Goal: Task Accomplishment & Management: Use online tool/utility

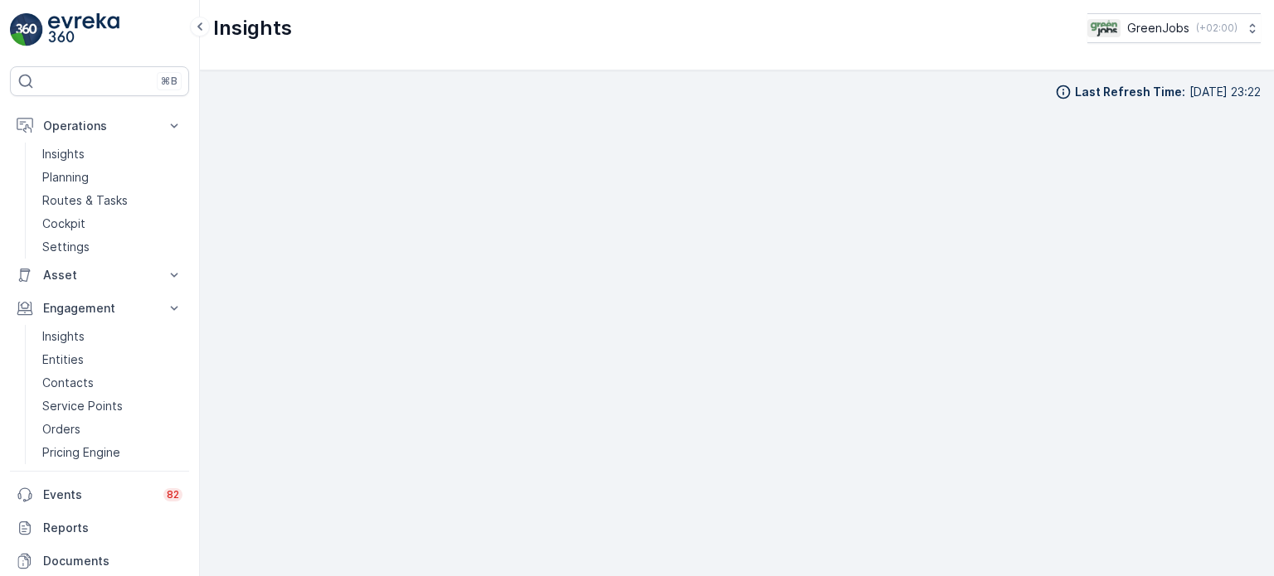
click at [101, 198] on p "Routes & Tasks" at bounding box center [84, 200] width 85 height 17
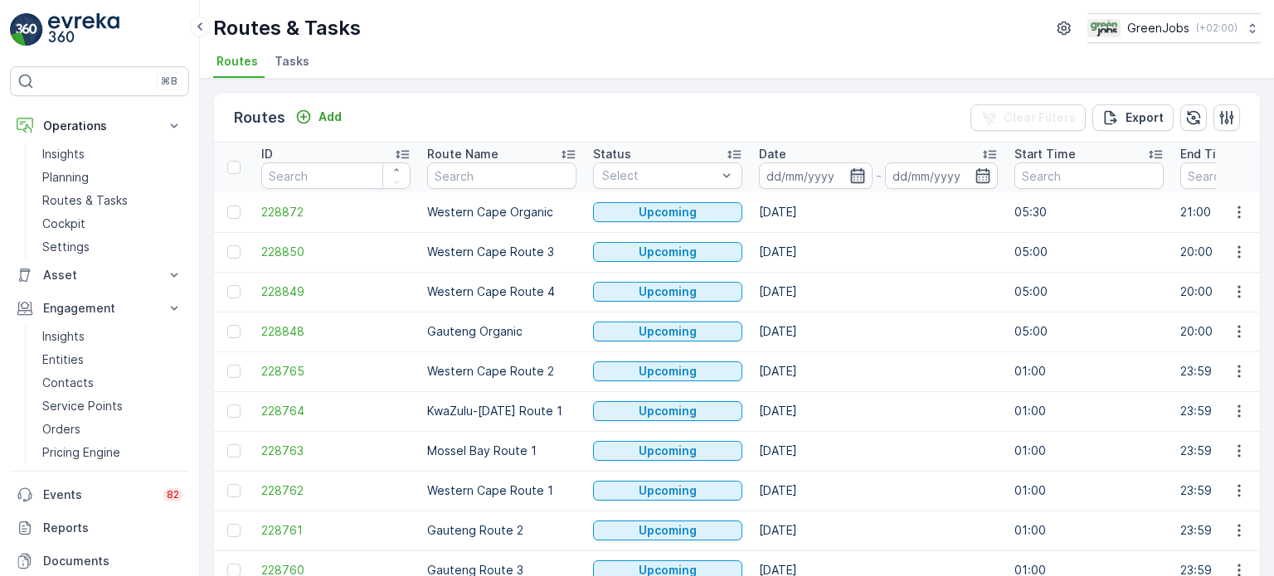
click at [853, 178] on icon "button" at bounding box center [857, 175] width 14 height 15
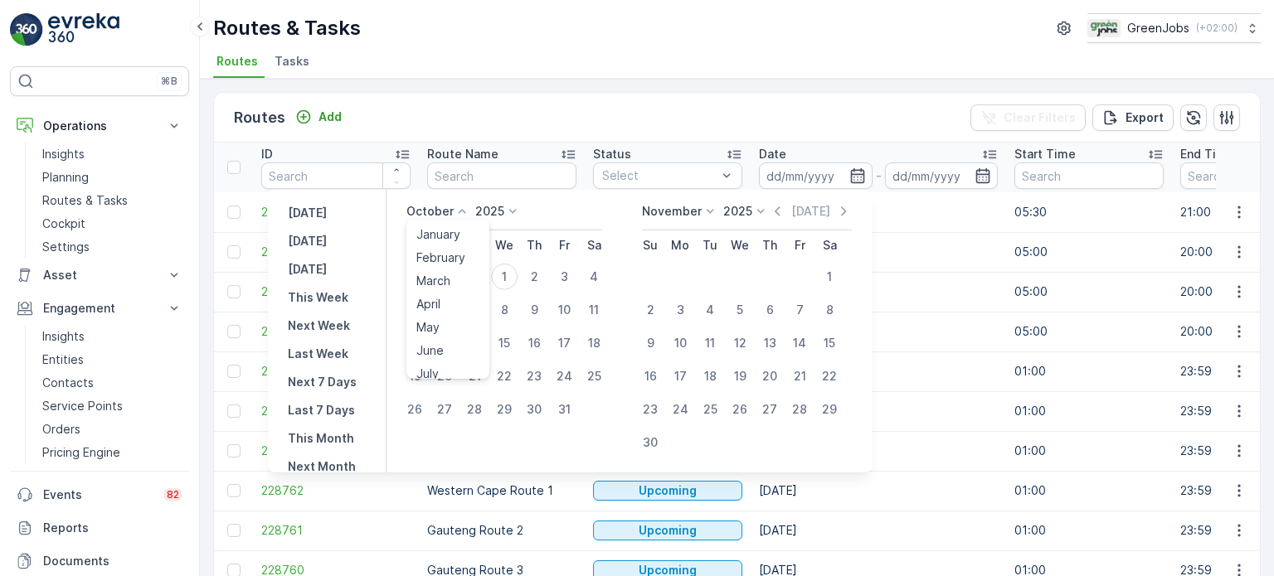
click at [463, 214] on icon at bounding box center [462, 211] width 17 height 17
click at [448, 333] on span "September" at bounding box center [447, 337] width 63 height 17
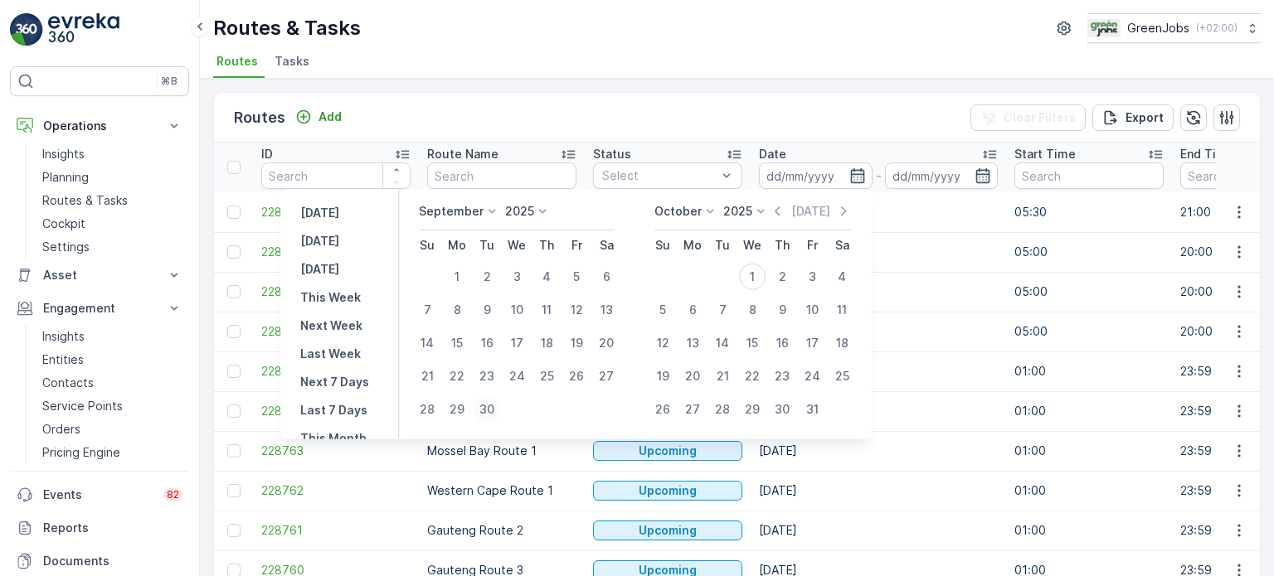
click at [489, 413] on div "30" at bounding box center [487, 409] width 27 height 27
type input "30.09.2025"
click at [489, 412] on div "30" at bounding box center [487, 409] width 27 height 27
type input "30.09.2025"
click at [485, 411] on div "30" at bounding box center [487, 409] width 27 height 27
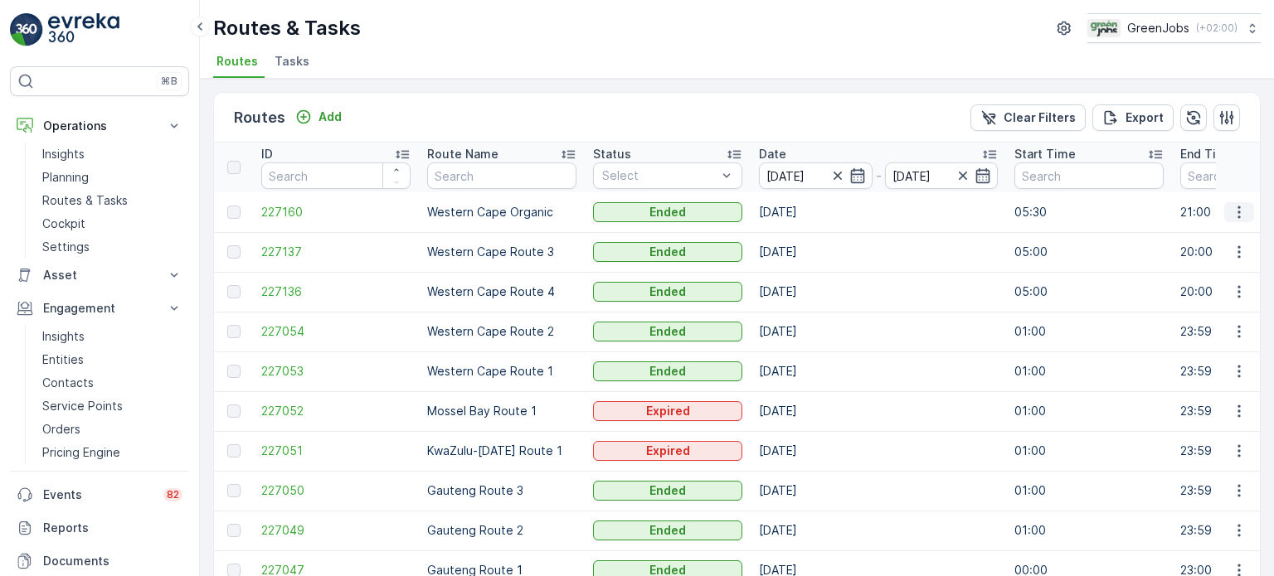
click at [1240, 207] on icon "button" at bounding box center [1239, 212] width 17 height 17
click at [1202, 235] on span "See More Details" at bounding box center [1200, 235] width 96 height 17
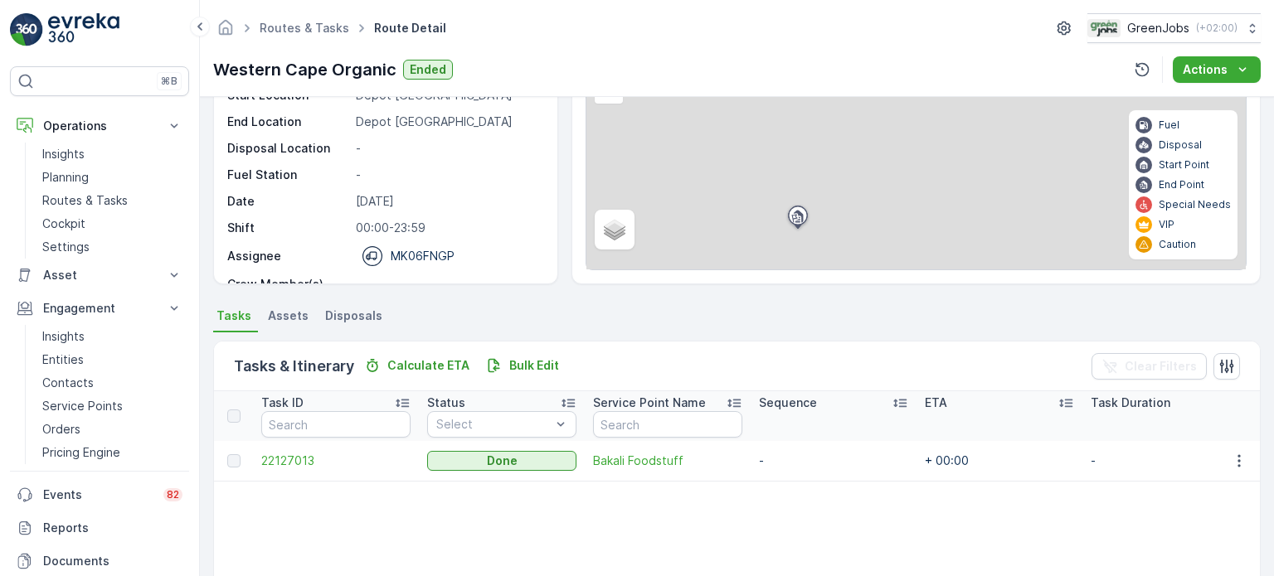
scroll to position [166, 0]
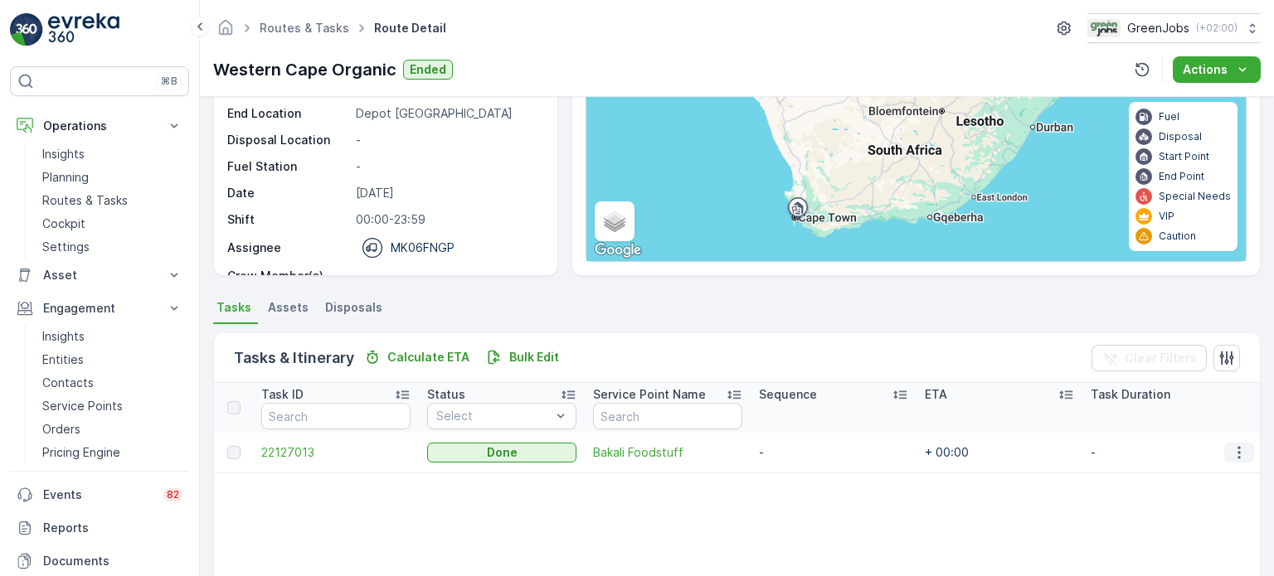
click at [1239, 450] on icon "button" at bounding box center [1239, 453] width 17 height 17
click at [1213, 471] on span "See More Details" at bounding box center [1219, 476] width 96 height 17
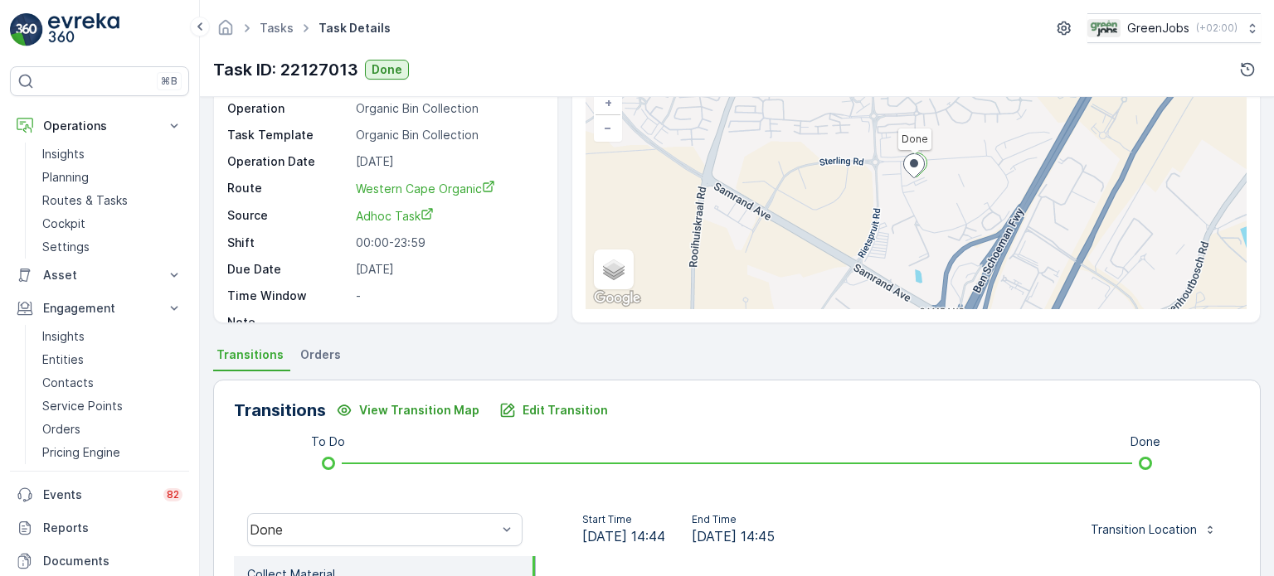
scroll to position [83, 0]
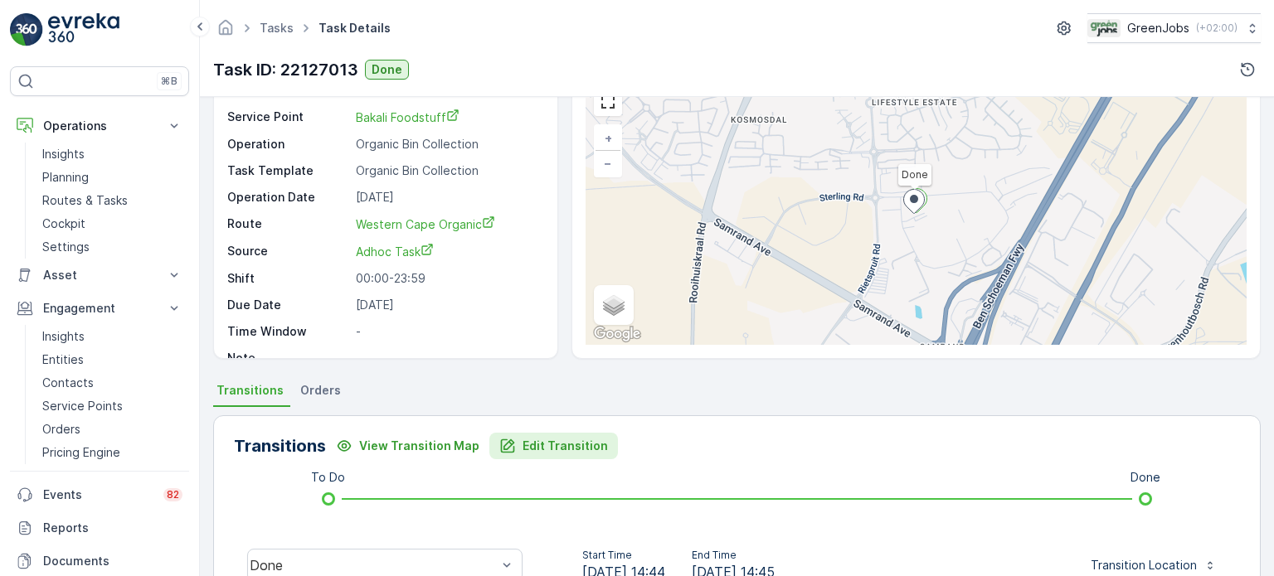
click at [541, 446] on p "Edit Transition" at bounding box center [565, 446] width 85 height 17
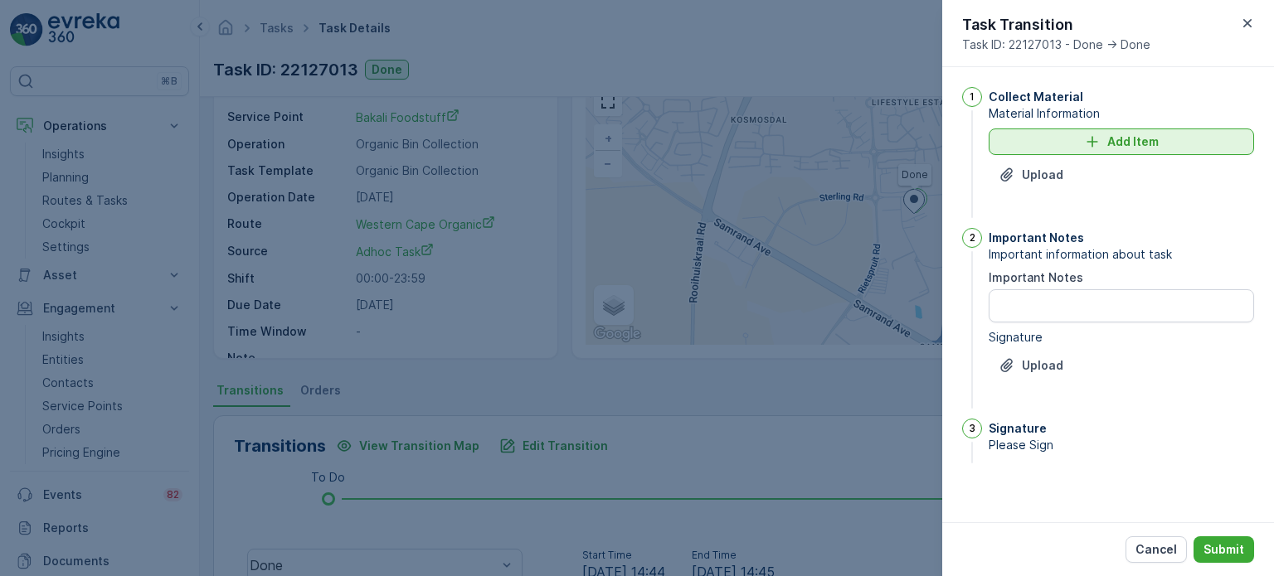
click at [1115, 143] on p "Add Item" at bounding box center [1132, 142] width 51 height 17
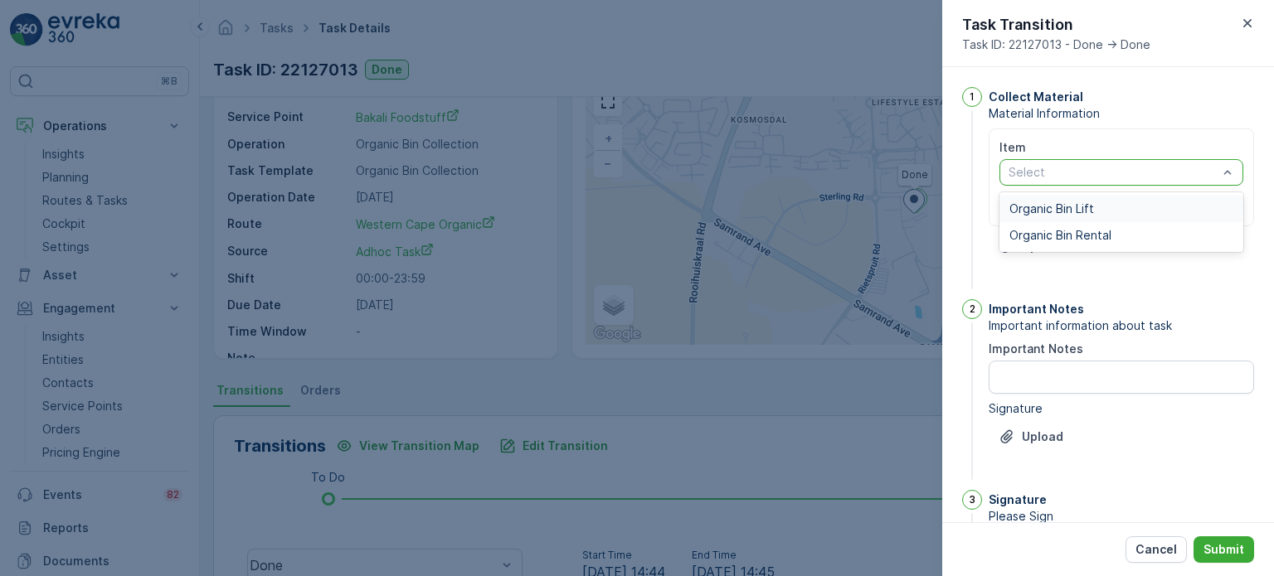
click at [1058, 206] on span "Organic Bin Lift" at bounding box center [1051, 208] width 85 height 13
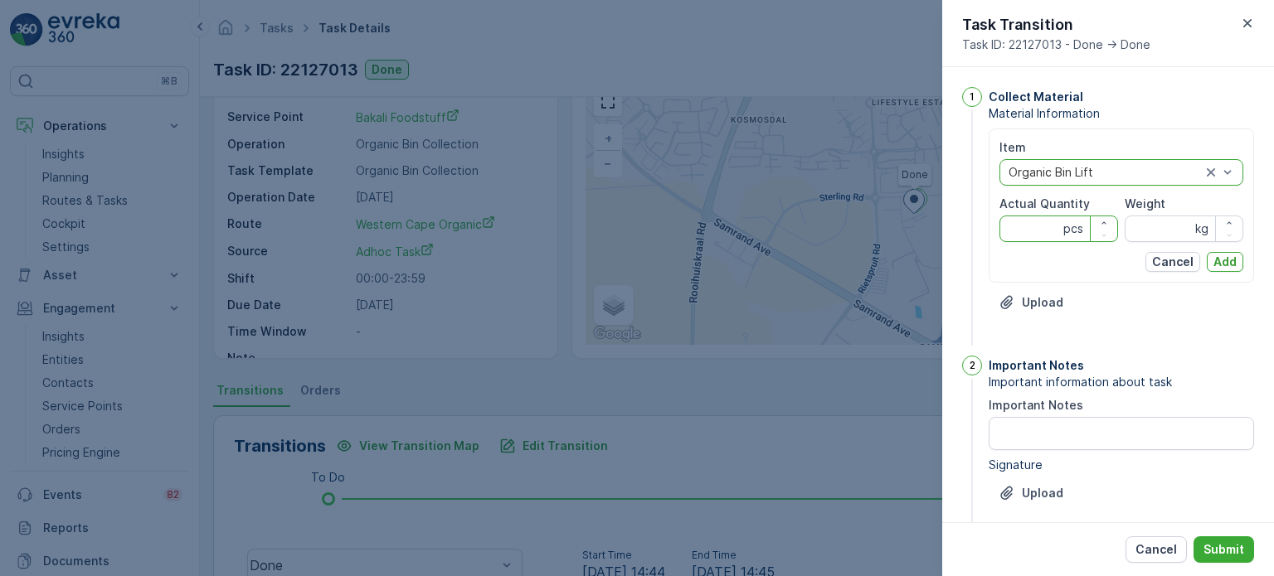
click at [1038, 231] on Quantity "Actual Quantity" at bounding box center [1058, 229] width 119 height 27
type Quantity "1"
click at [1168, 222] on input "Weight" at bounding box center [1184, 229] width 119 height 27
type input "100"
click at [1218, 265] on p "Add" at bounding box center [1224, 262] width 23 height 17
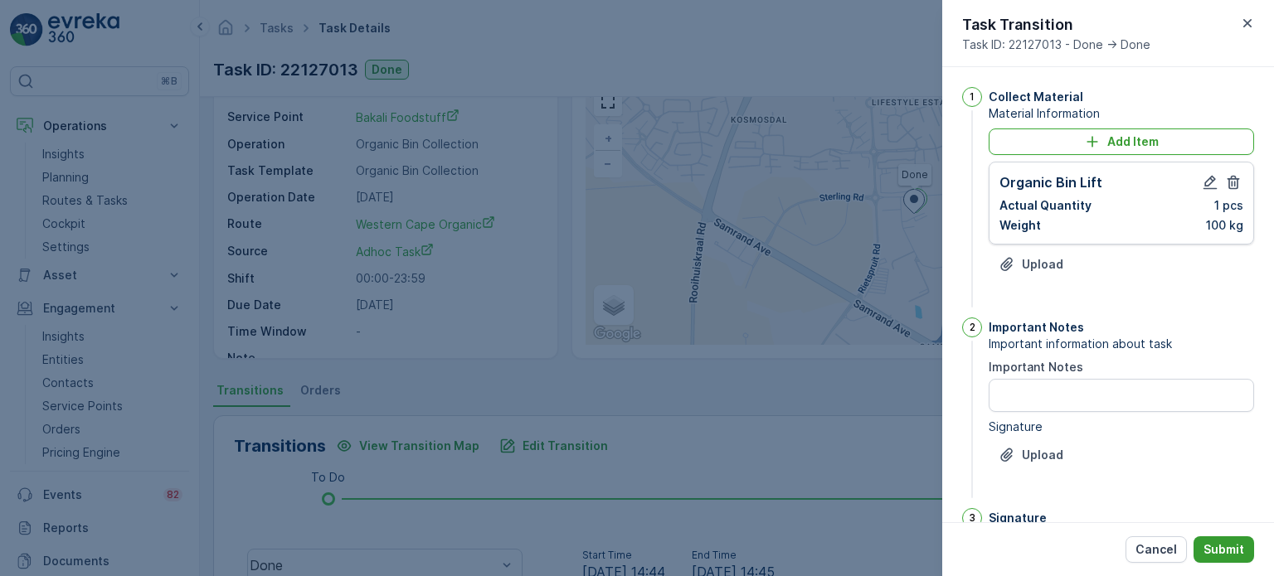
click at [1231, 556] on p "Submit" at bounding box center [1223, 550] width 41 height 17
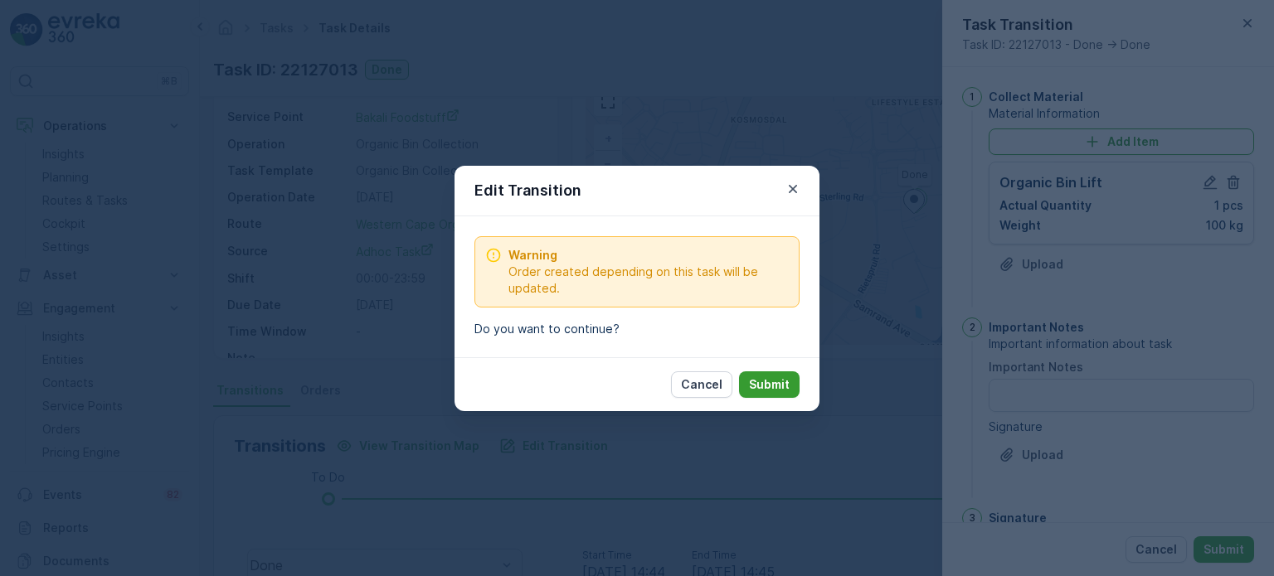
click at [795, 381] on button "Submit" at bounding box center [769, 385] width 61 height 27
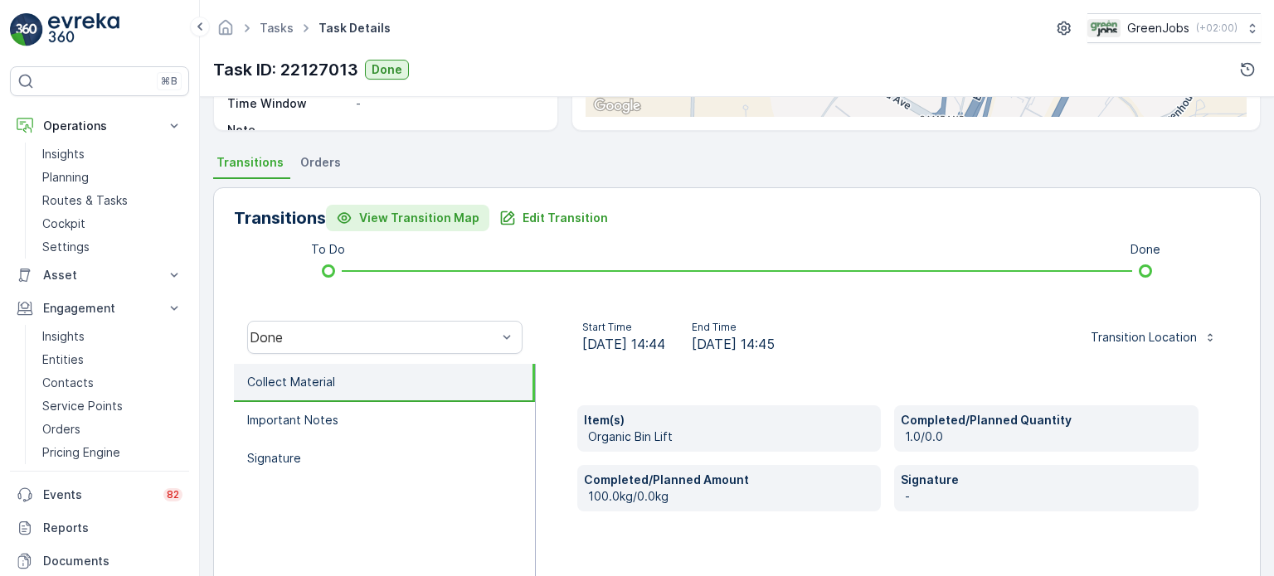
scroll to position [249, 0]
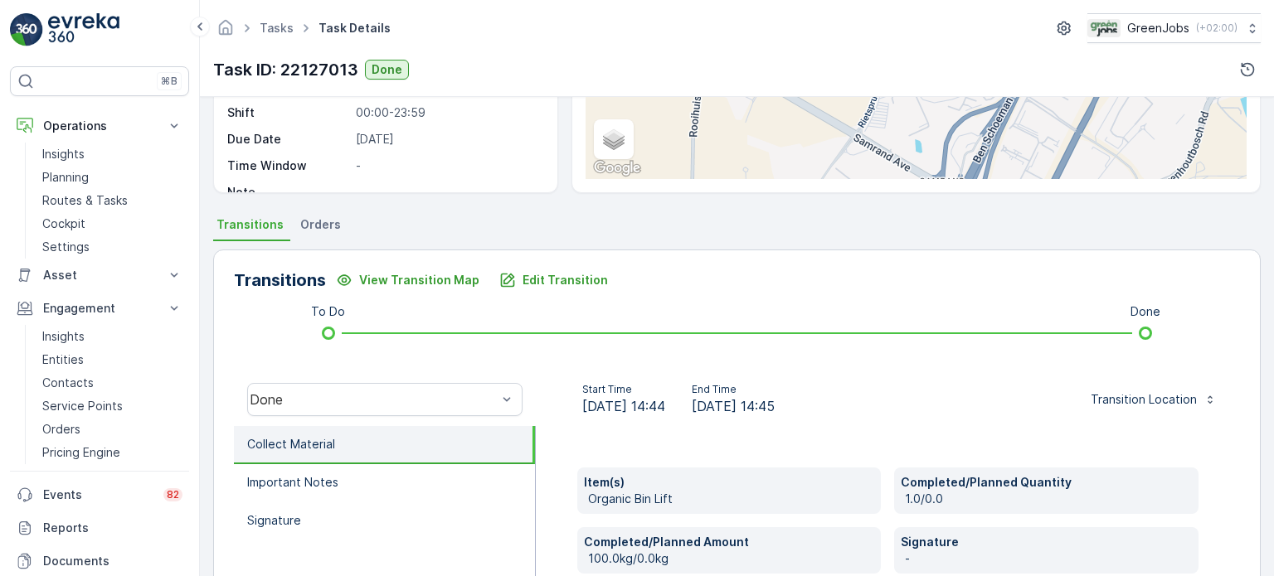
click at [325, 224] on span "Orders" at bounding box center [320, 224] width 41 height 17
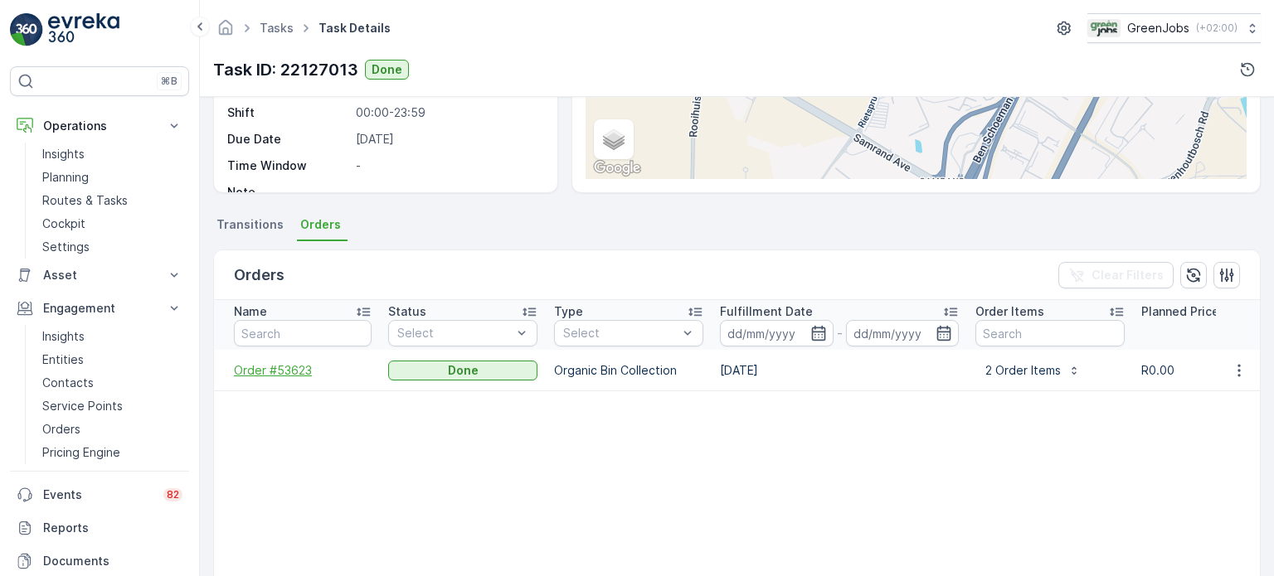
click at [295, 369] on span "Order #53623" at bounding box center [303, 370] width 138 height 17
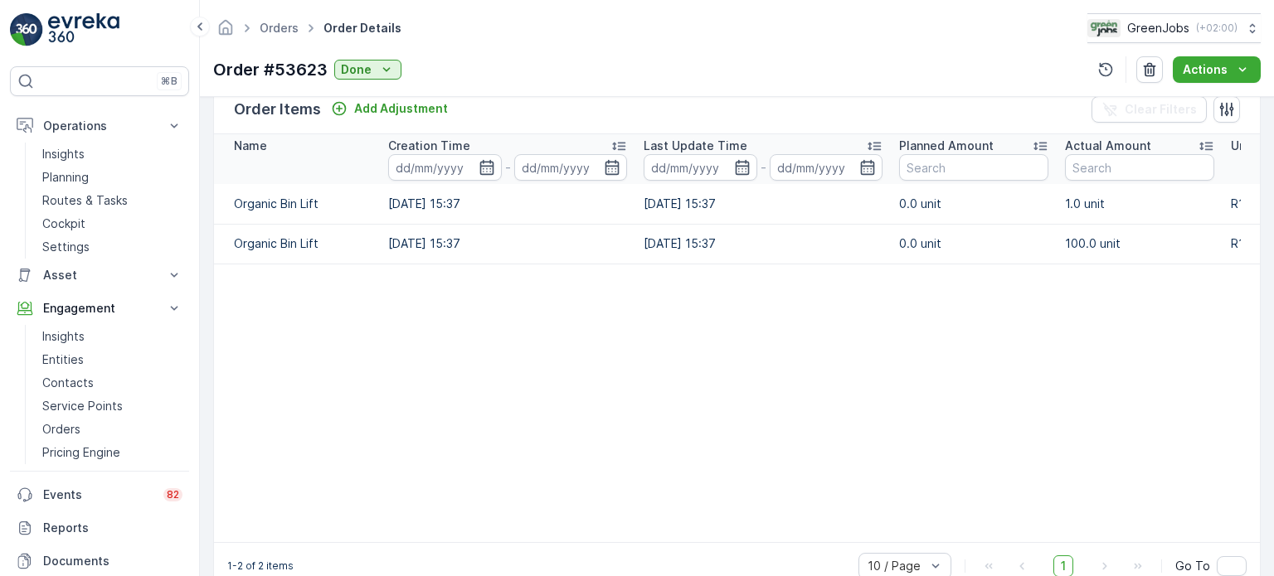
scroll to position [249, 0]
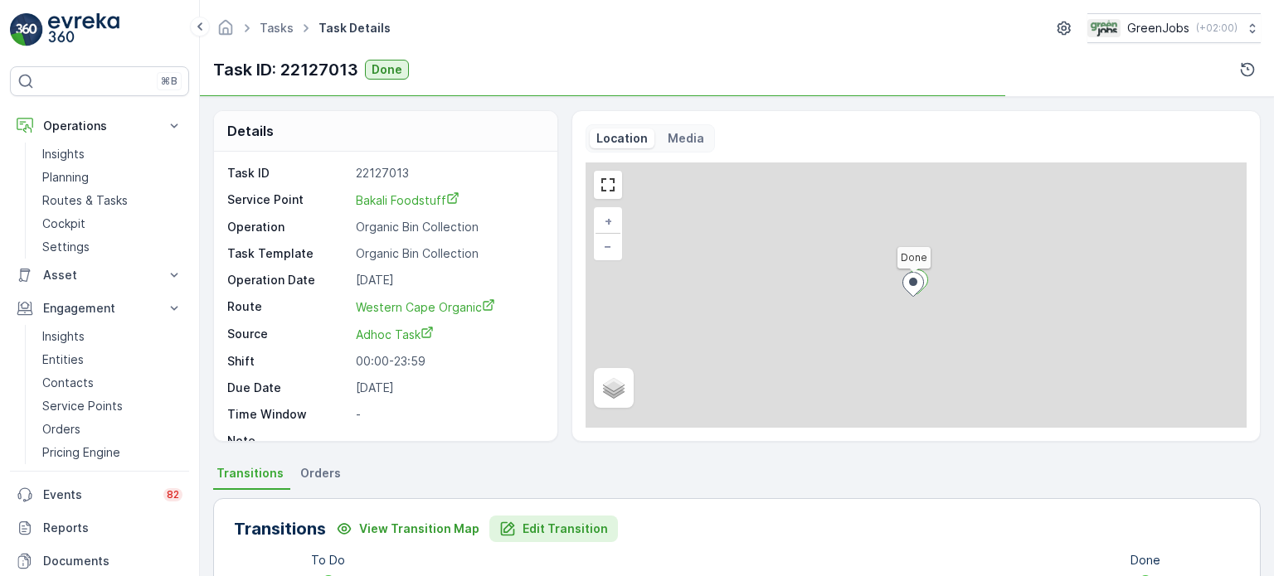
click at [526, 528] on p "Edit Transition" at bounding box center [565, 529] width 85 height 17
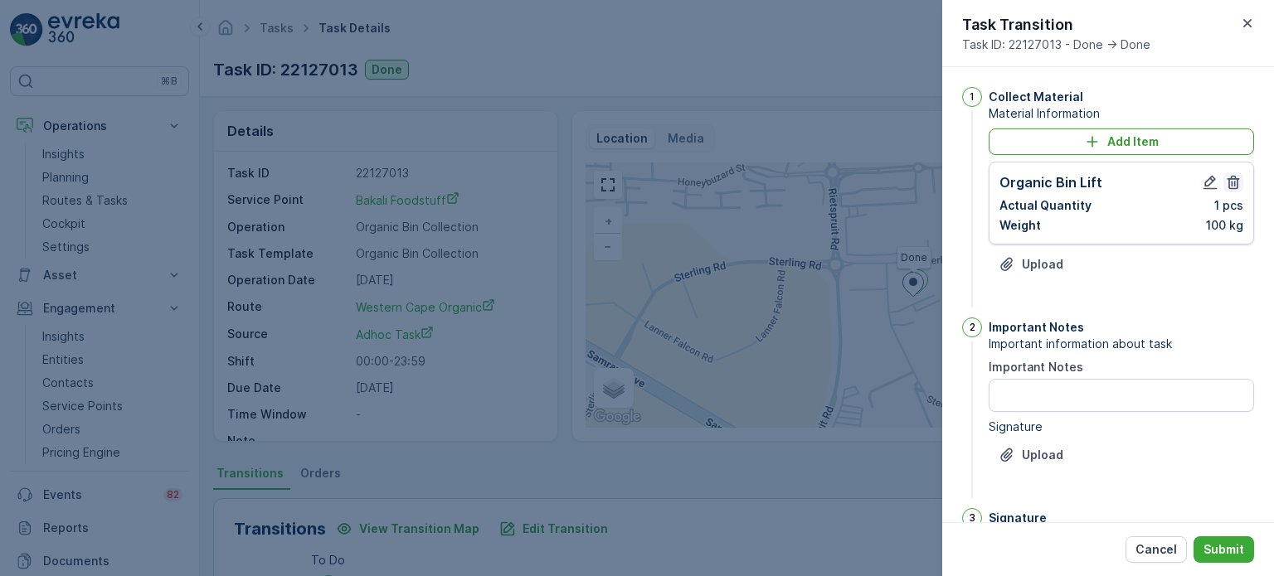
click at [1225, 182] on icon "button" at bounding box center [1233, 182] width 17 height 17
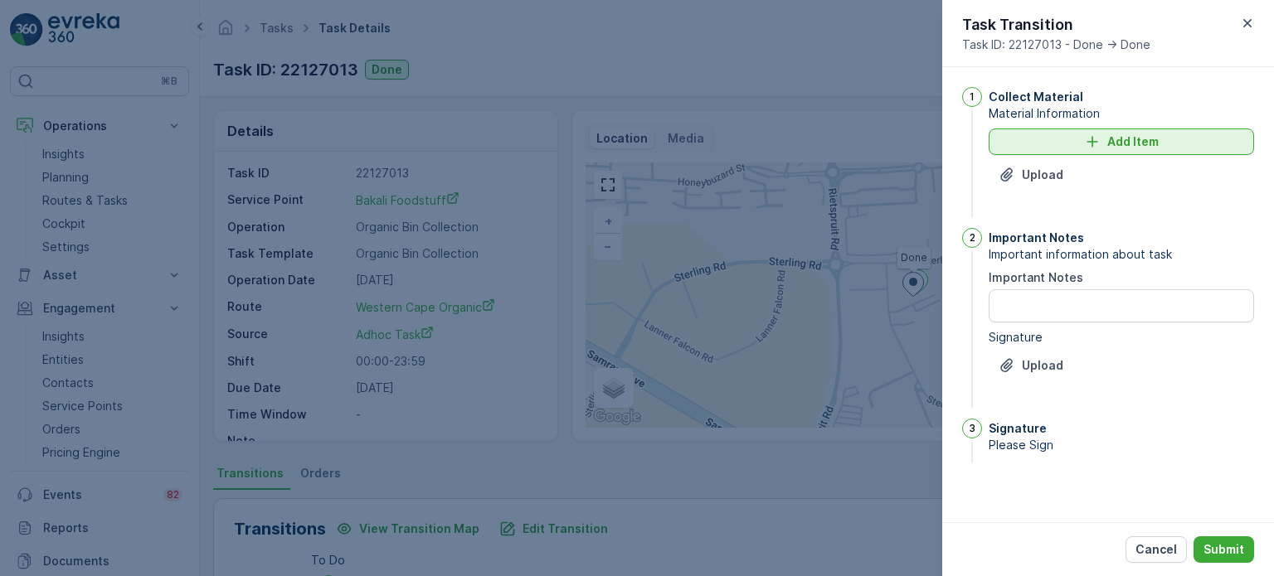
click at [1100, 143] on icon "Add Item" at bounding box center [1092, 142] width 17 height 17
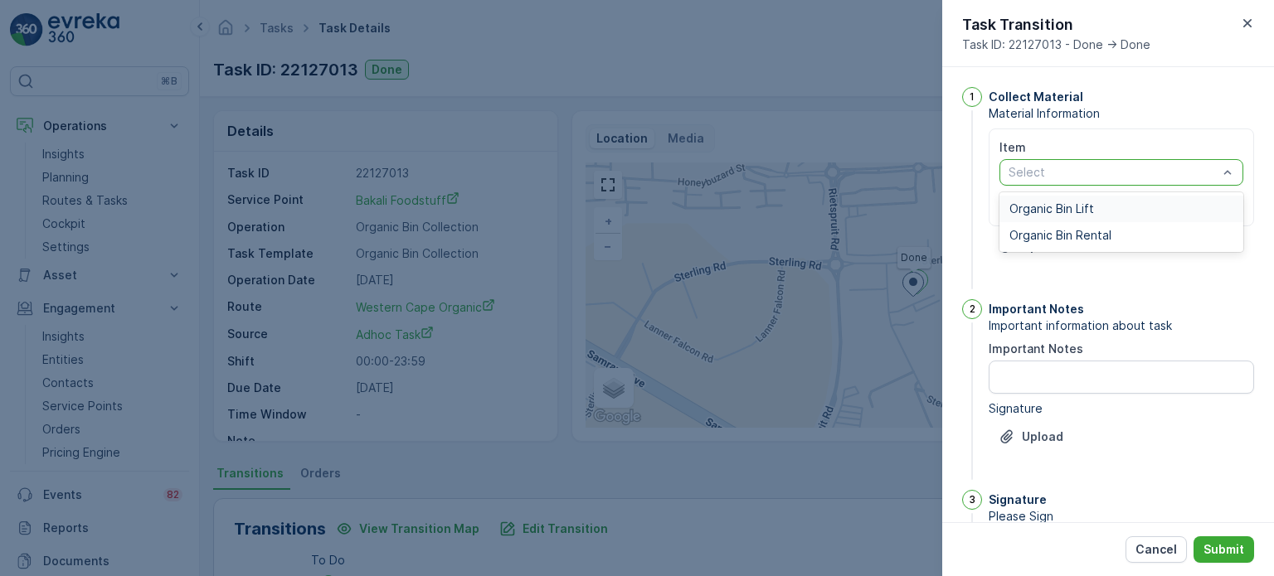
click at [1067, 206] on span "Organic Bin Lift" at bounding box center [1051, 208] width 85 height 13
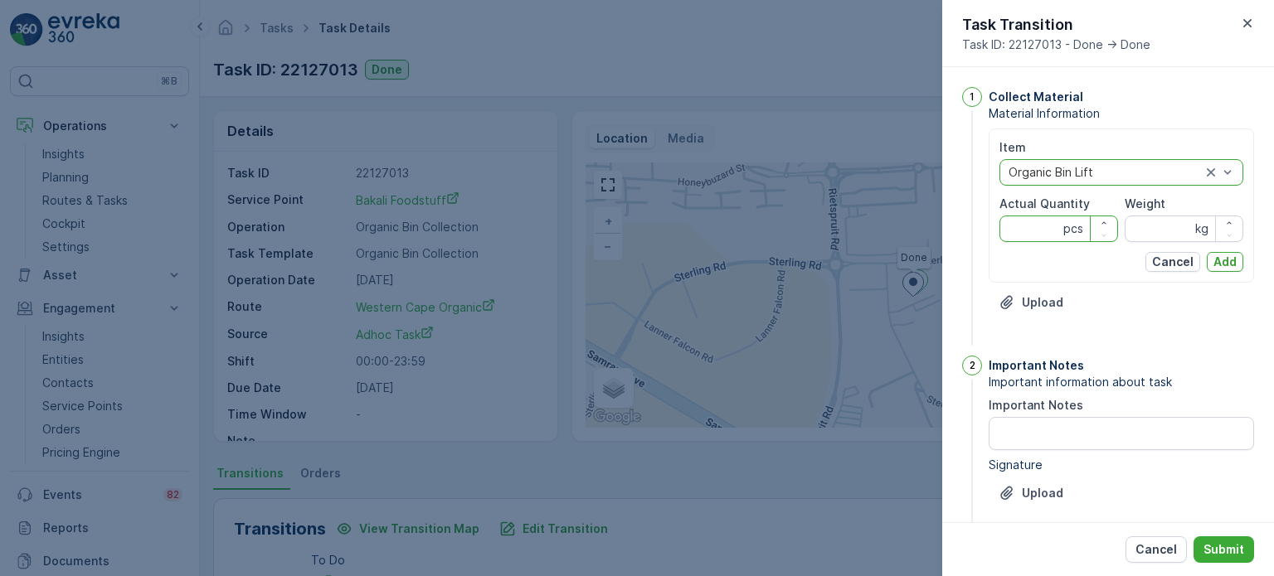
click at [1042, 229] on Quantity "Actual Quantity" at bounding box center [1058, 229] width 119 height 27
type Quantity "1"
click at [1225, 261] on p "Add" at bounding box center [1224, 262] width 23 height 17
type input "0"
click at [1219, 261] on p "Add" at bounding box center [1224, 262] width 23 height 17
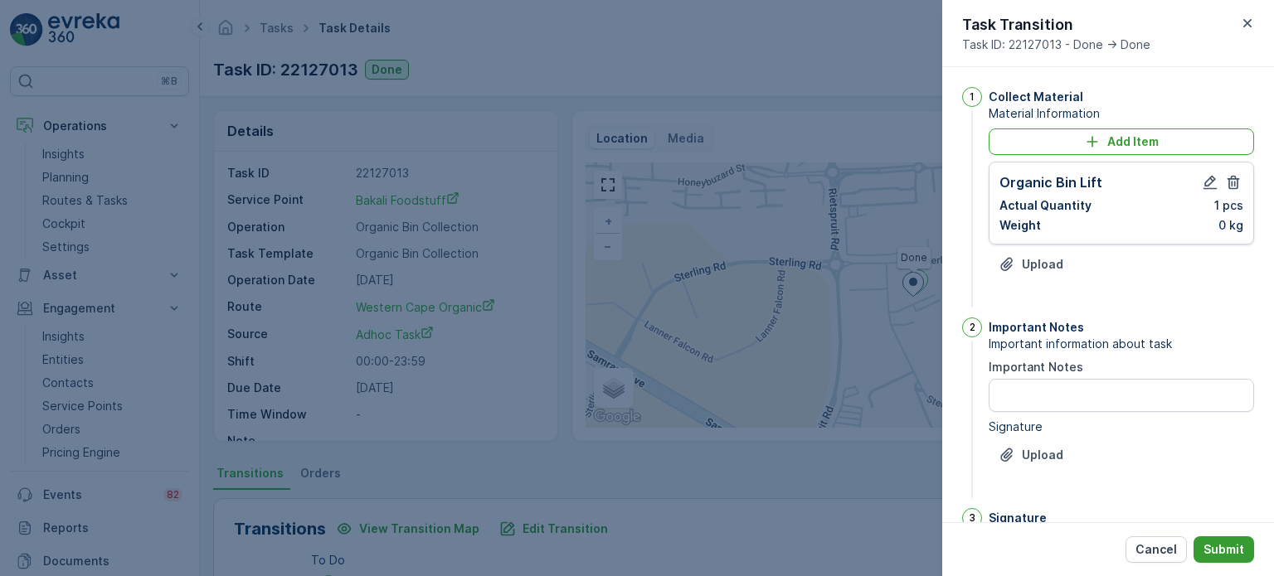
click at [1233, 554] on p "Submit" at bounding box center [1223, 550] width 41 height 17
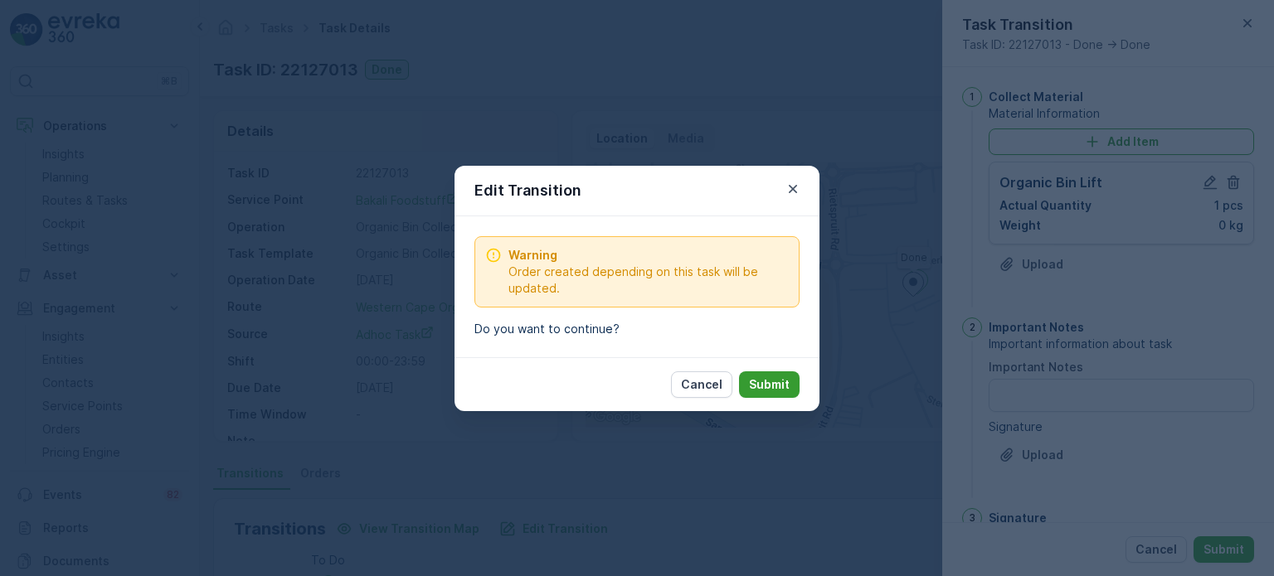
click at [780, 384] on p "Submit" at bounding box center [769, 385] width 41 height 17
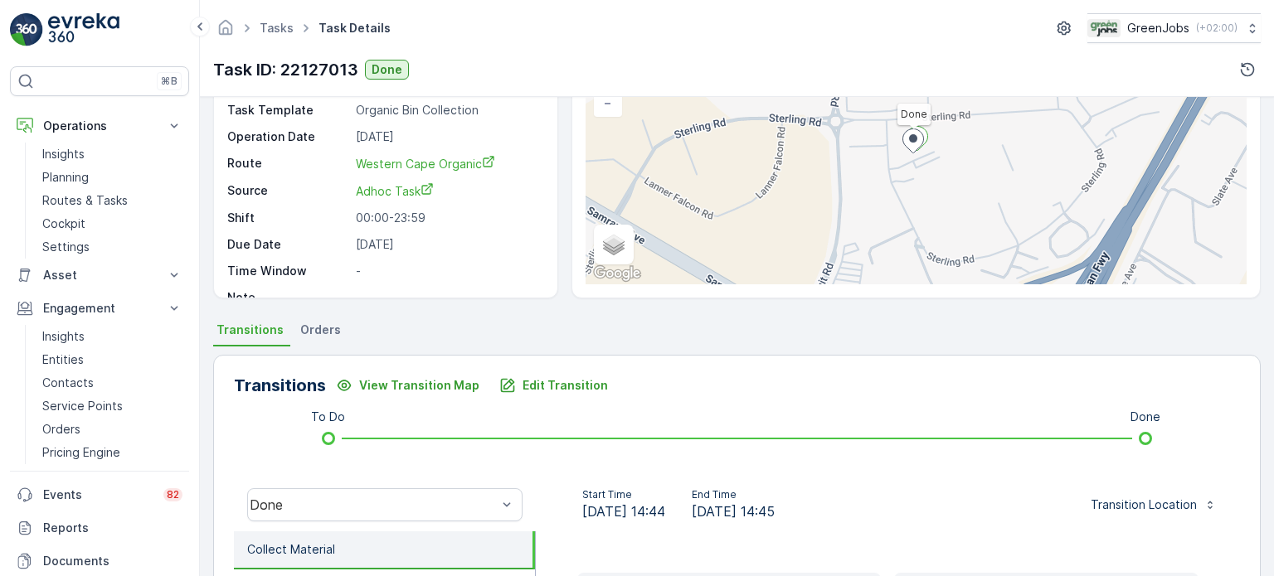
scroll to position [332, 0]
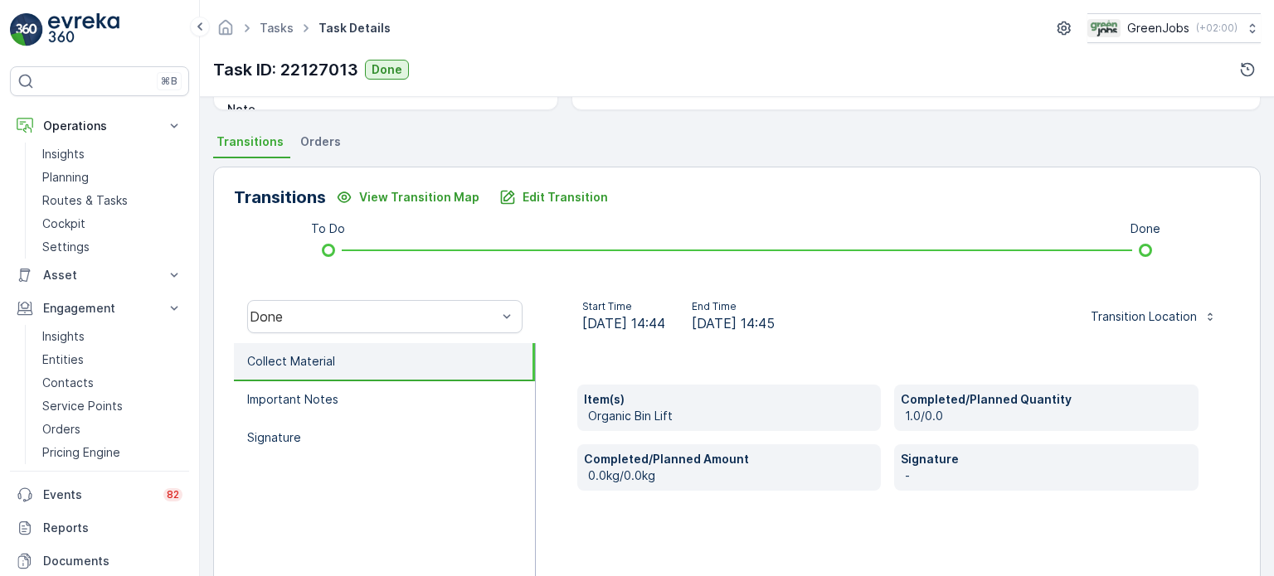
click at [328, 146] on span "Orders" at bounding box center [320, 142] width 41 height 17
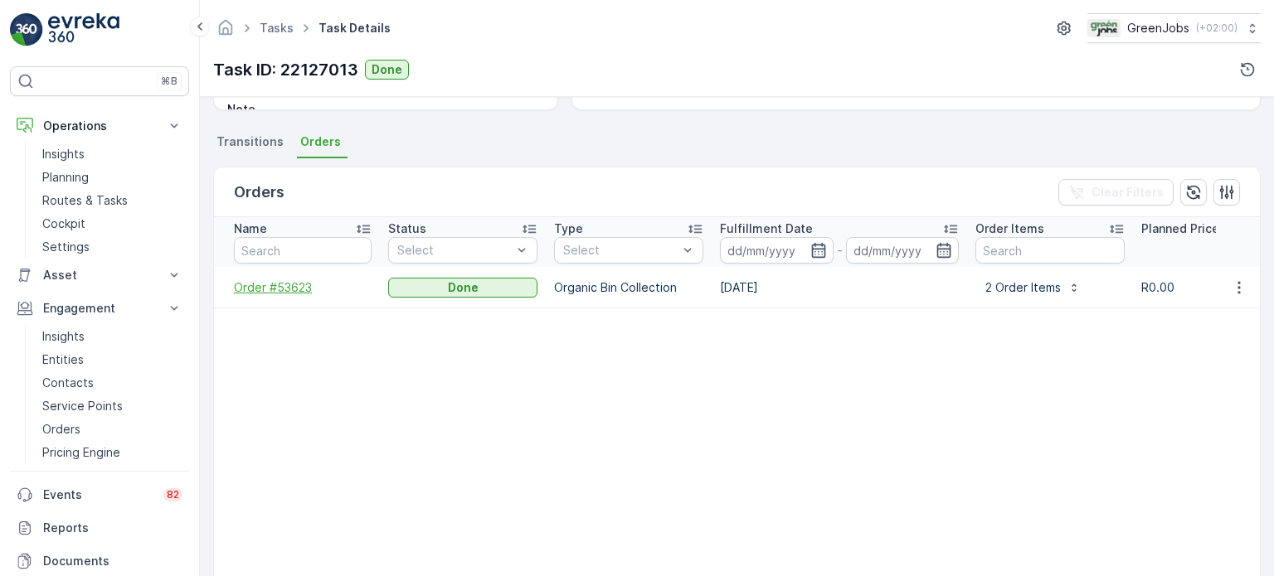
click at [294, 293] on span "Order #53623" at bounding box center [303, 288] width 138 height 17
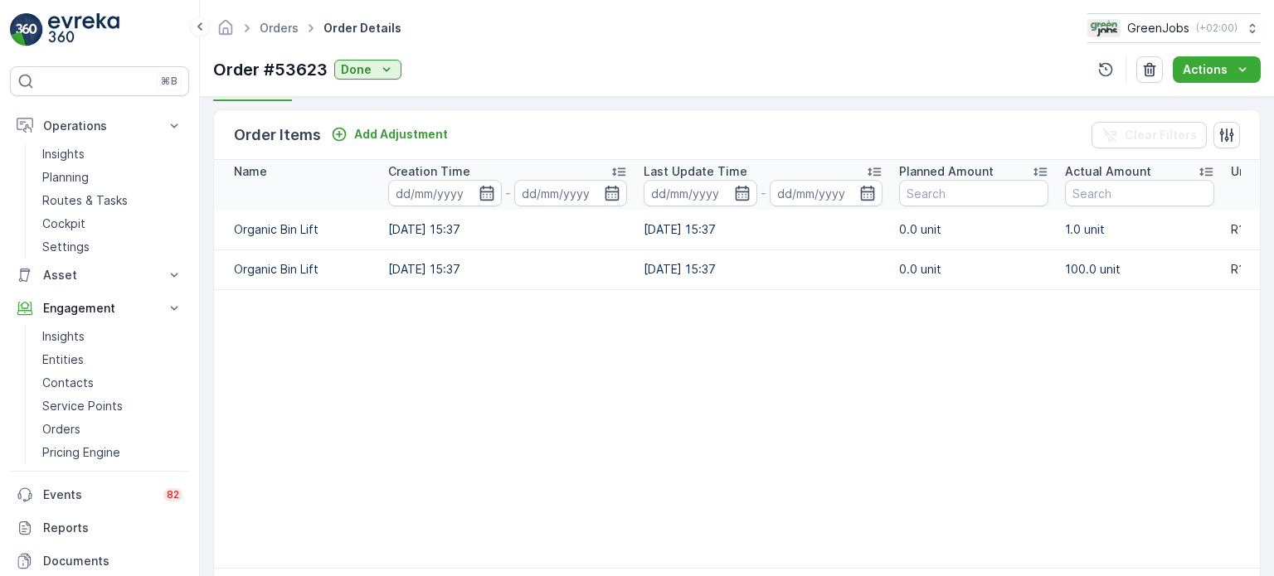
scroll to position [456, 0]
